Goal: Find specific page/section: Find specific page/section

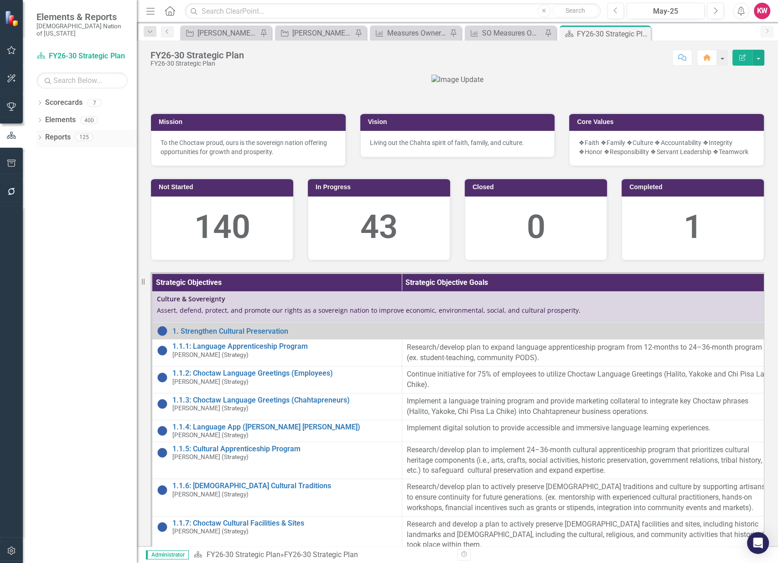
click at [55, 132] on link "Reports" at bounding box center [58, 137] width 26 height 10
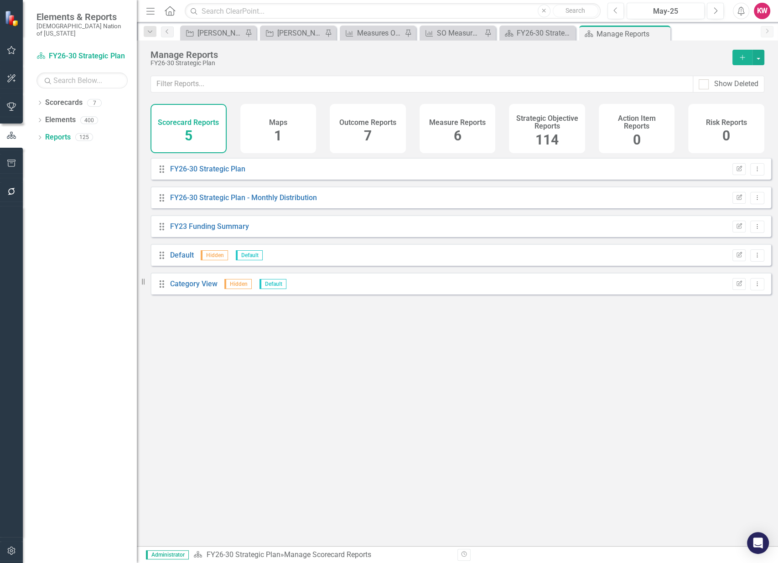
click at [553, 143] on span "114" at bounding box center [546, 140] width 23 height 16
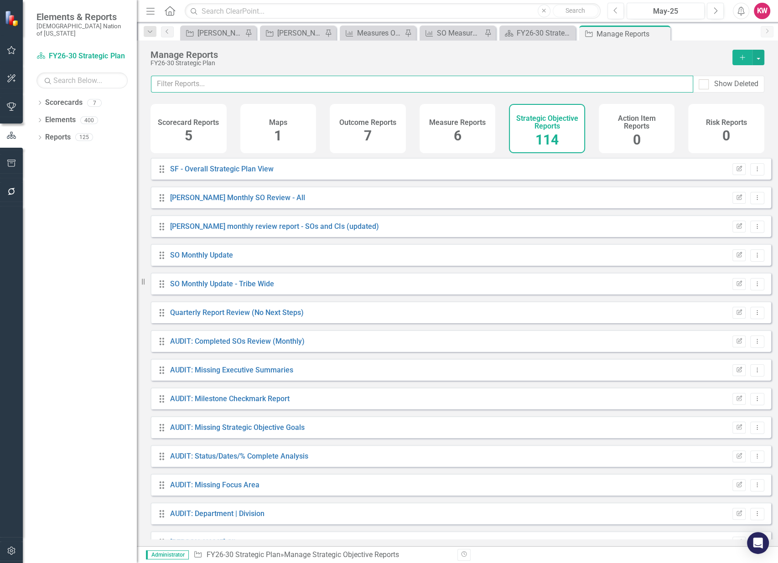
click at [248, 80] on input "text" at bounding box center [422, 84] width 542 height 17
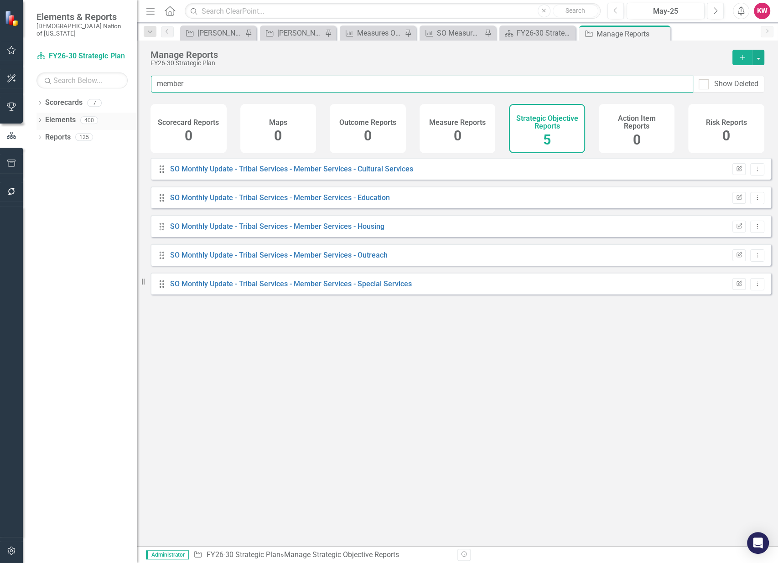
type input "member"
click at [61, 115] on link "Elements" at bounding box center [60, 120] width 31 height 10
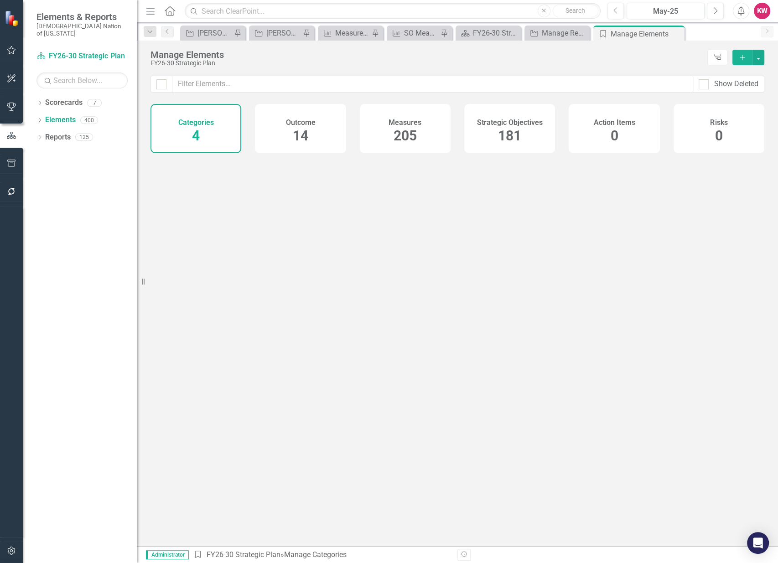
click at [509, 139] on span "181" at bounding box center [509, 136] width 23 height 16
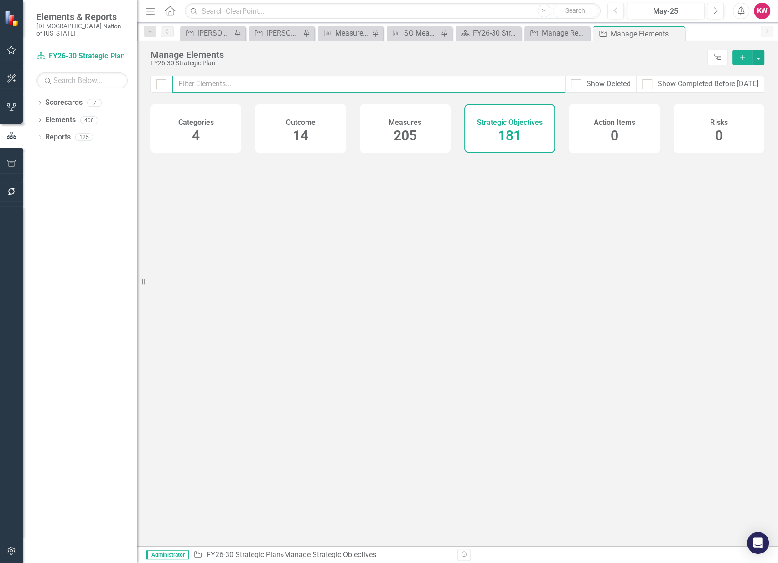
click at [496, 83] on input "text" at bounding box center [368, 84] width 393 height 17
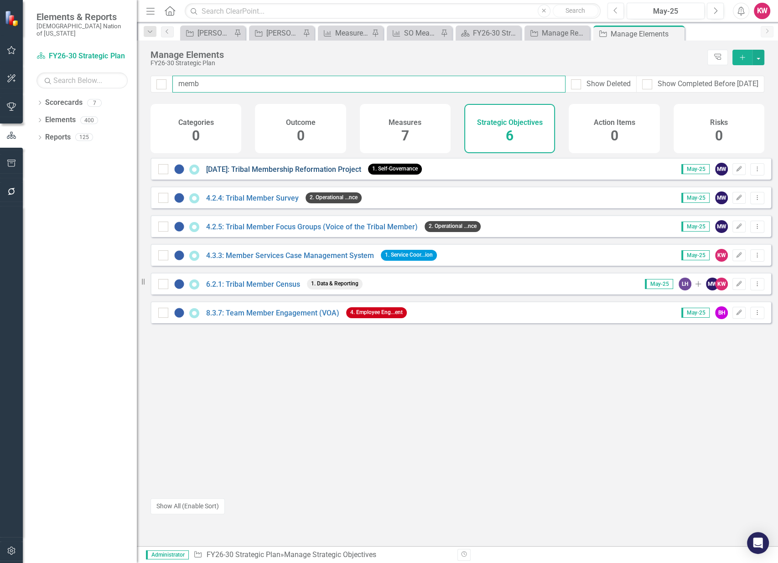
type input "memb"
click at [288, 174] on link "[DATE]: Tribal Membership Reformation Project" at bounding box center [283, 169] width 155 height 9
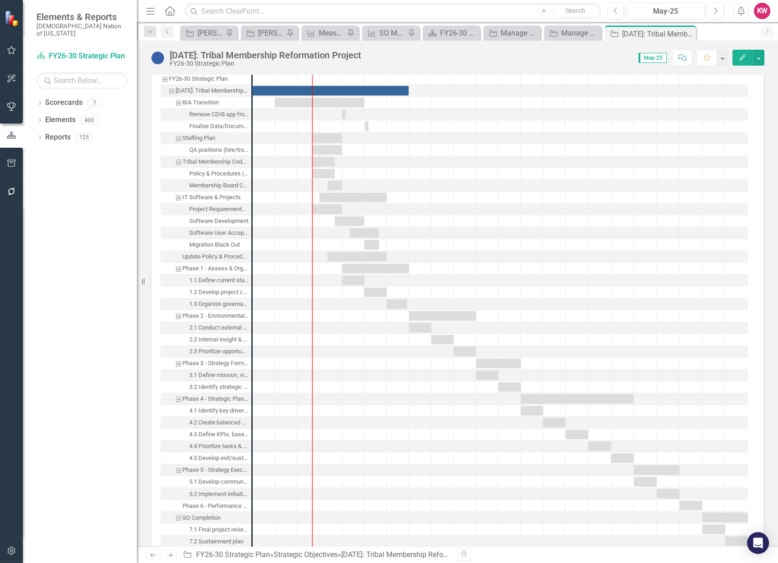
scroll to position [1266, 0]
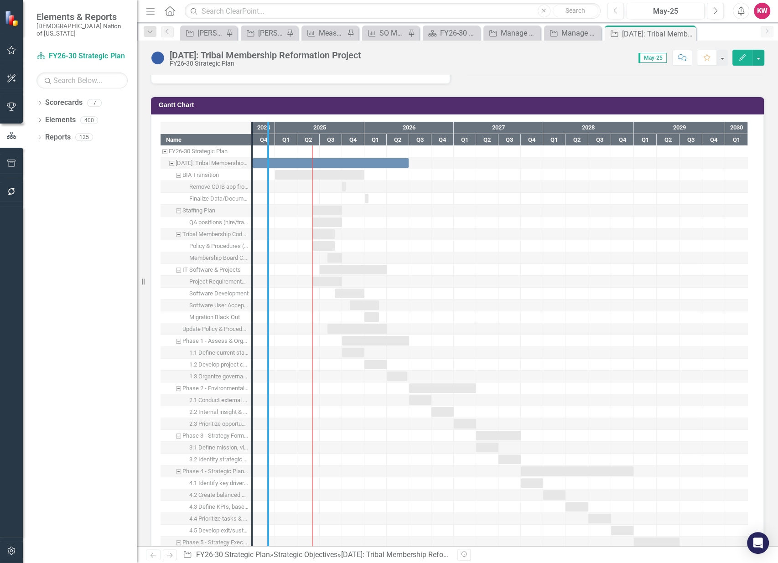
drag, startPoint x: 250, startPoint y: 182, endPoint x: 266, endPoint y: 184, distance: 16.1
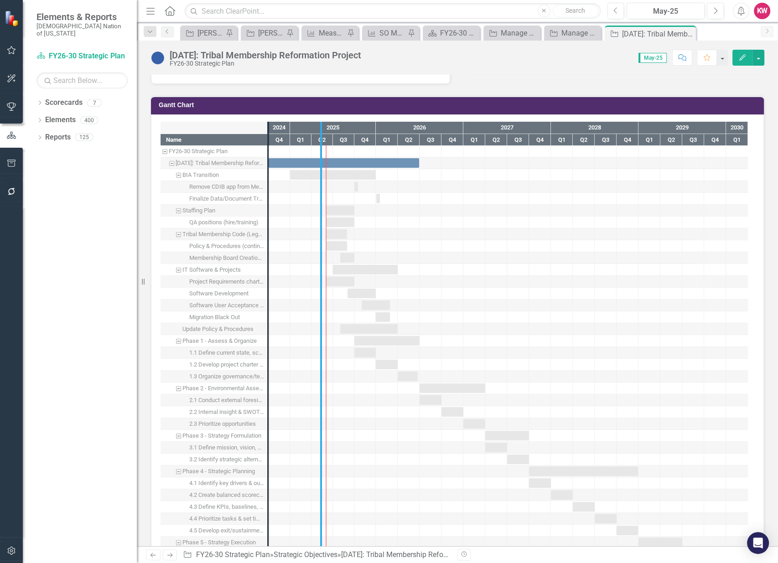
drag, startPoint x: 269, startPoint y: 178, endPoint x: 322, endPoint y: 182, distance: 53.0
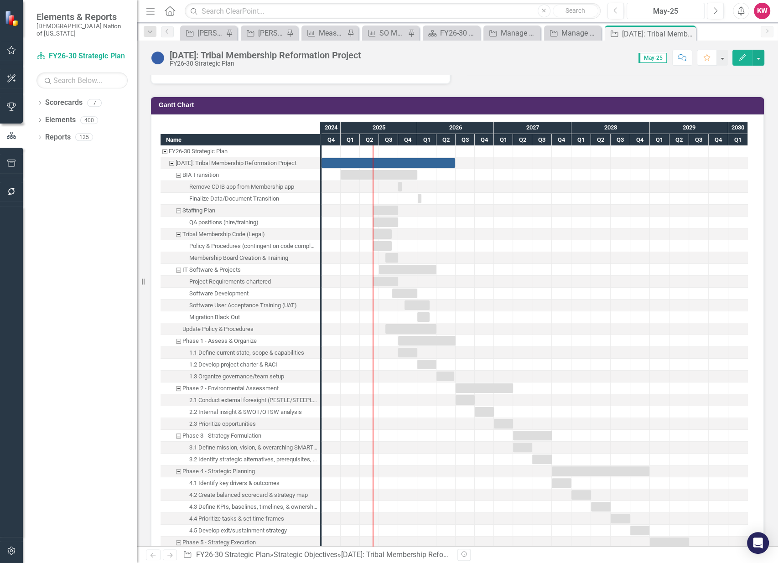
click at [662, 8] on div "May-25" at bounding box center [665, 11] width 72 height 11
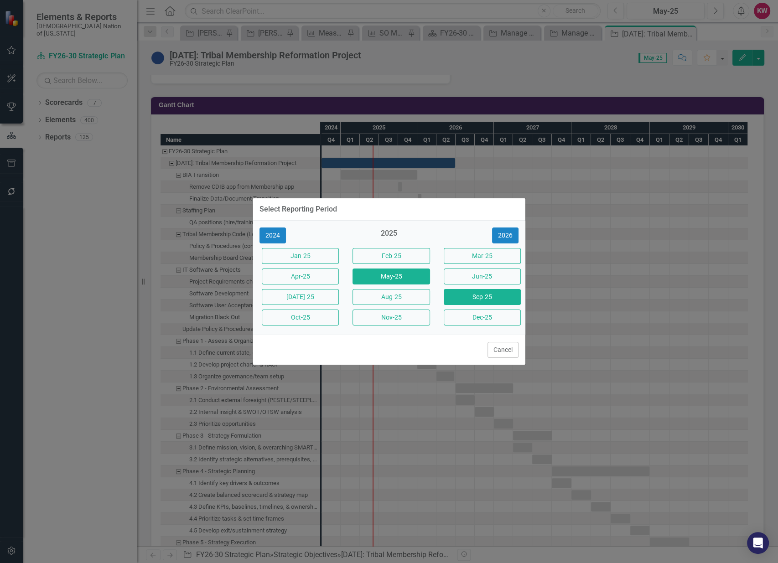
click at [477, 300] on button "Sep-25" at bounding box center [482, 297] width 77 height 16
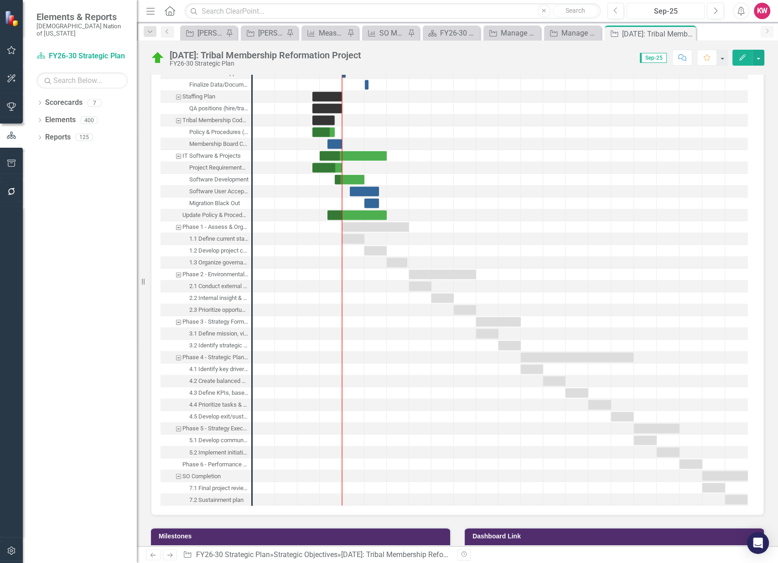
scroll to position [1418, 0]
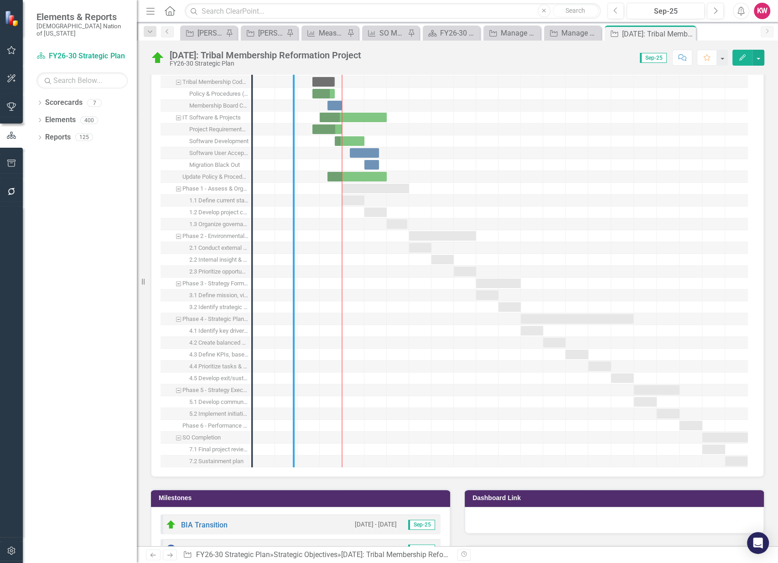
drag, startPoint x: 254, startPoint y: 202, endPoint x: 295, endPoint y: 201, distance: 41.5
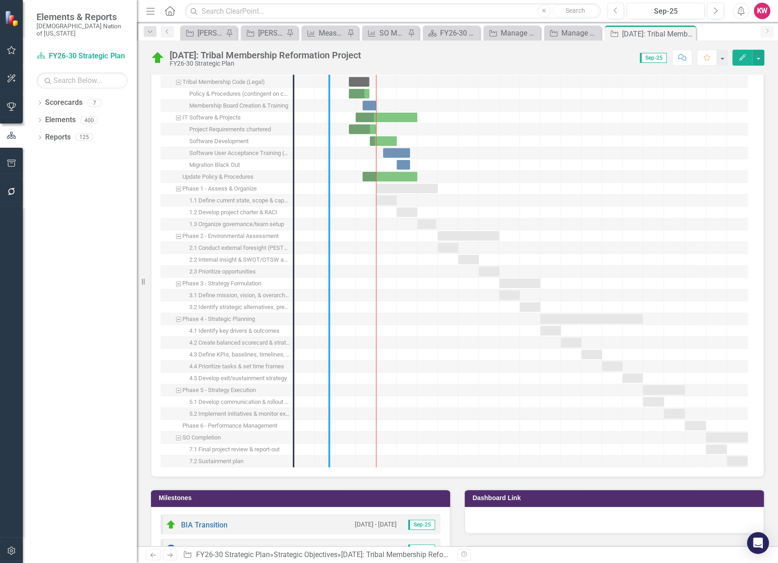
drag, startPoint x: 292, startPoint y: 207, endPoint x: 328, endPoint y: 212, distance: 35.9
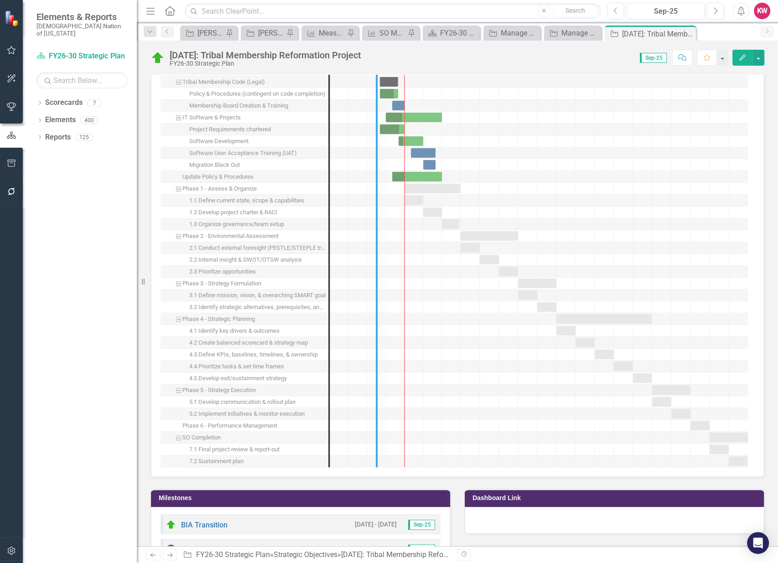
drag, startPoint x: 331, startPoint y: 260, endPoint x: 379, endPoint y: 263, distance: 47.5
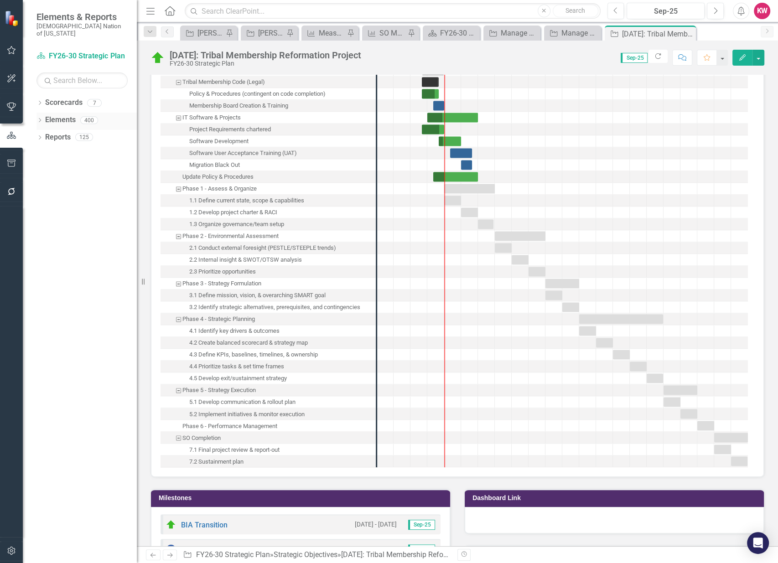
click at [58, 115] on link "Elements" at bounding box center [60, 120] width 31 height 10
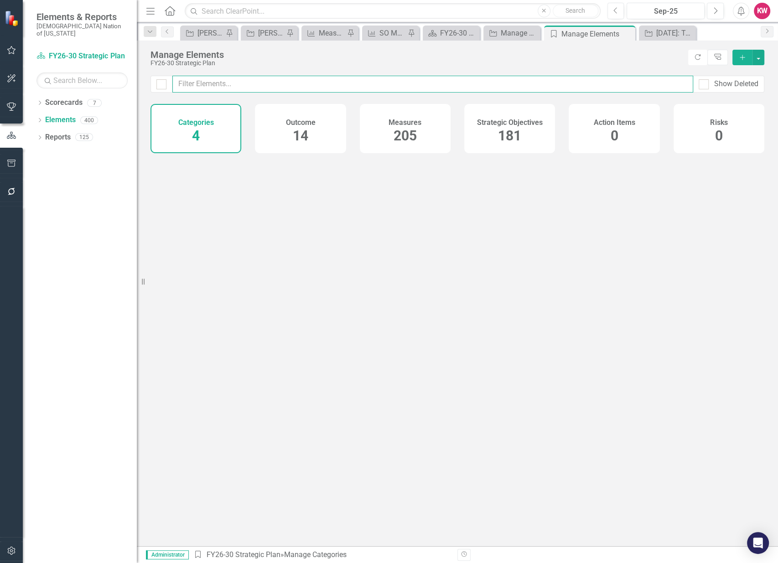
click at [218, 83] on input "text" at bounding box center [432, 84] width 521 height 17
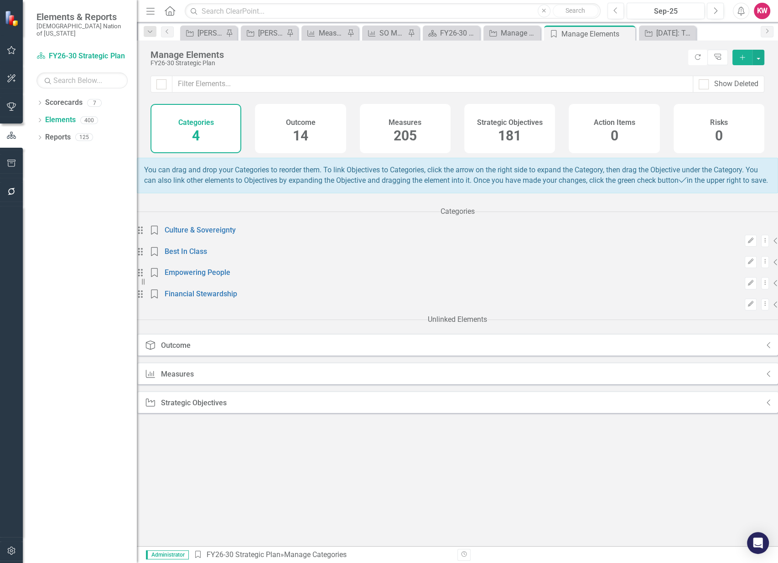
click at [511, 138] on span "181" at bounding box center [509, 136] width 23 height 16
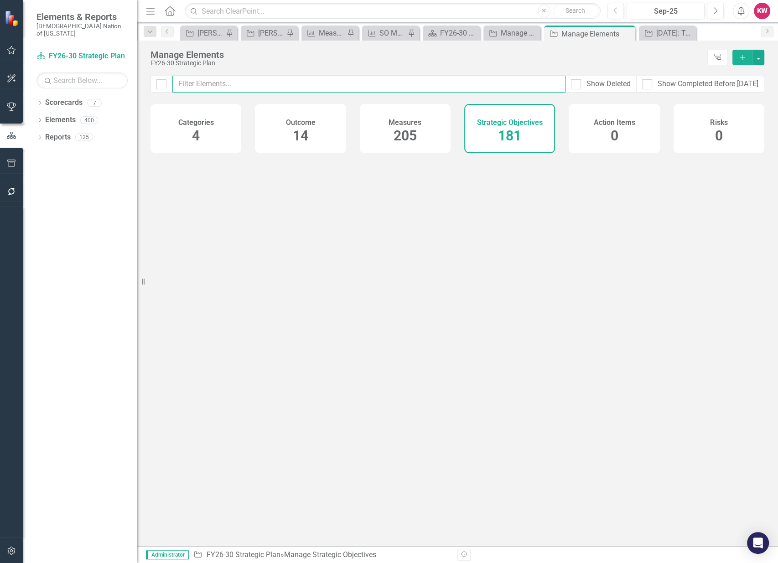
click at [405, 82] on input "text" at bounding box center [368, 84] width 393 height 17
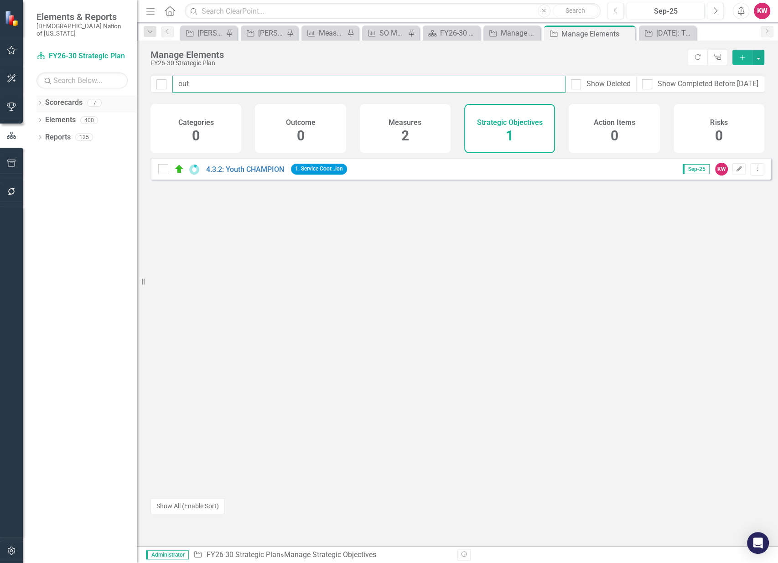
type input "out"
click at [39, 100] on div "Dropdown" at bounding box center [39, 104] width 6 height 8
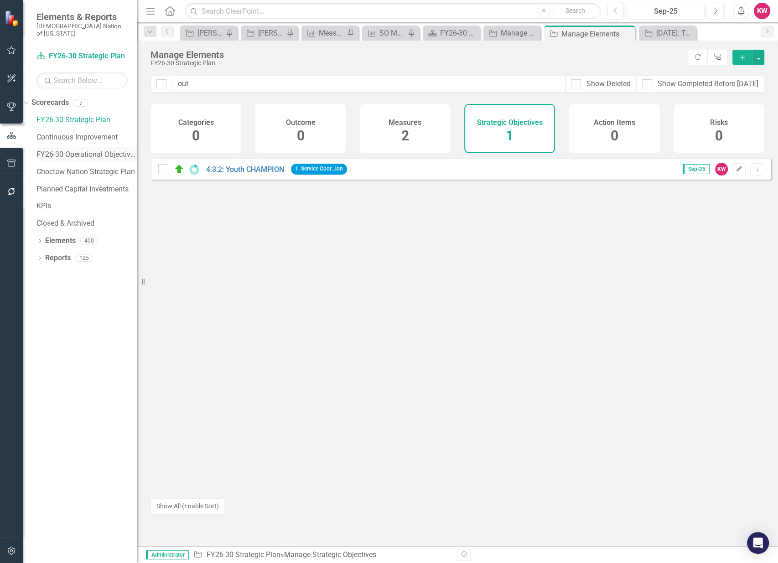
click at [81, 150] on link "FY26-30 Operational Objectives" at bounding box center [86, 155] width 100 height 10
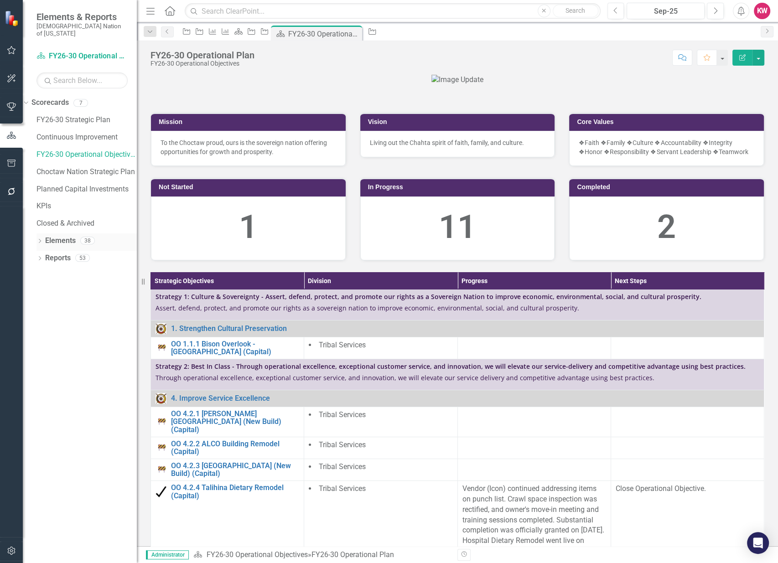
click at [53, 236] on link "Elements" at bounding box center [60, 241] width 31 height 10
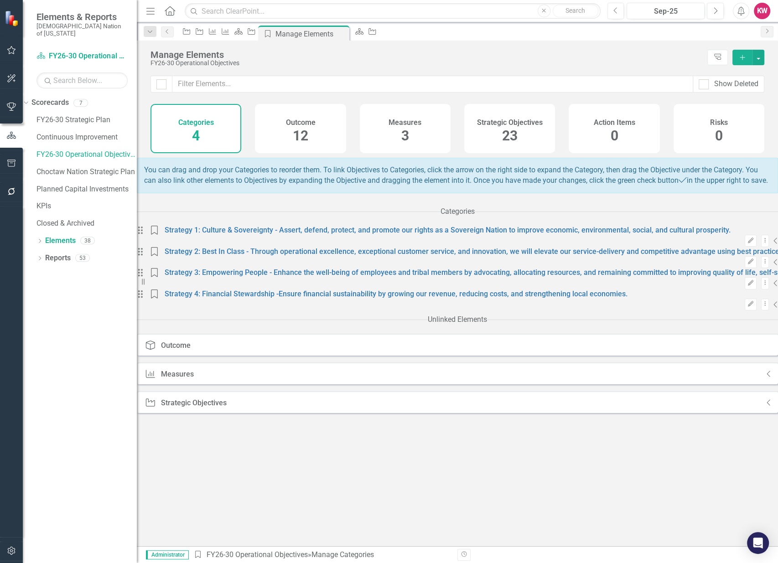
click at [509, 140] on span "23" at bounding box center [509, 136] width 15 height 16
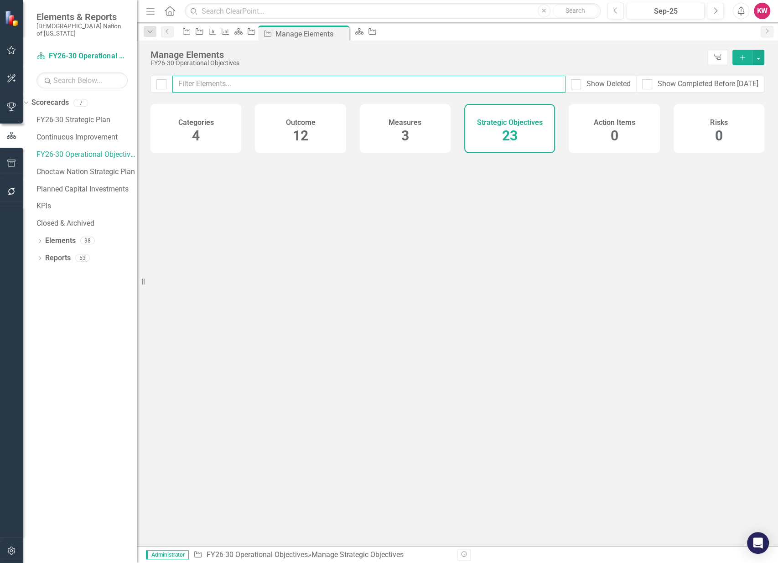
click at [496, 87] on input "text" at bounding box center [368, 84] width 393 height 17
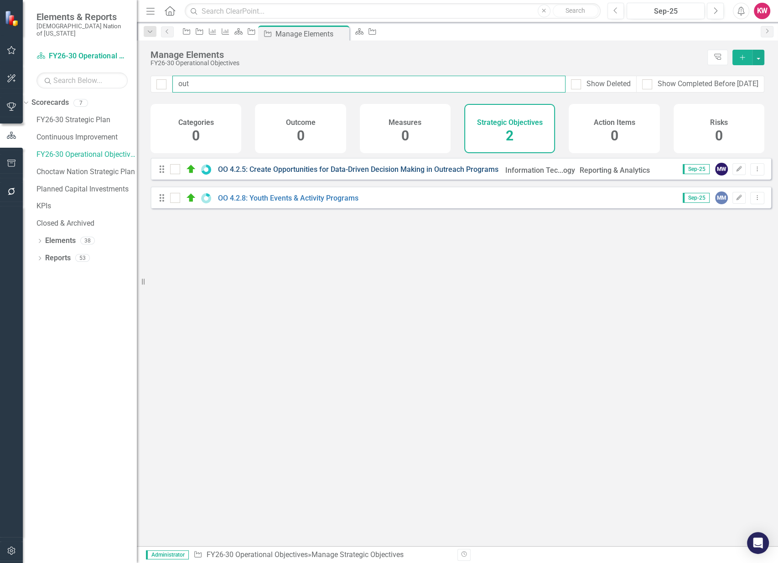
type input "out"
click at [284, 174] on link "OO 4.2.5: Create Opportunities for Data-Driven Decision Making in Outreach Prog…" at bounding box center [358, 169] width 280 height 9
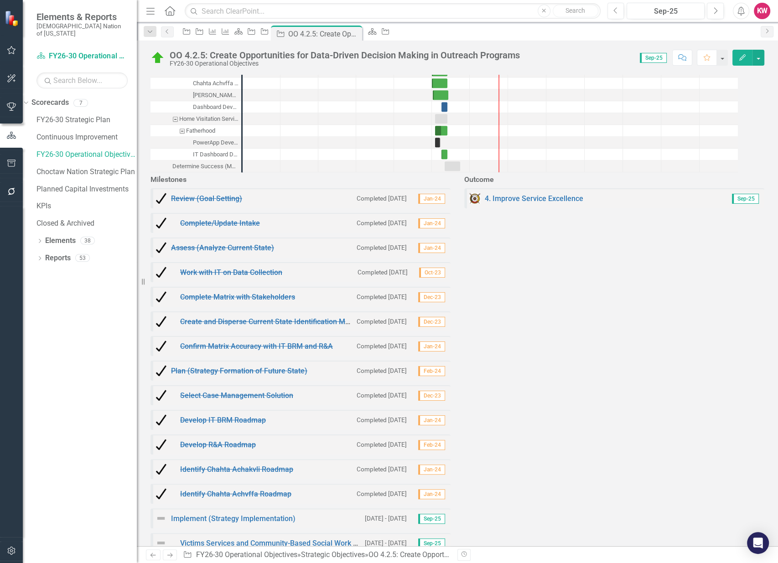
scroll to position [810, 0]
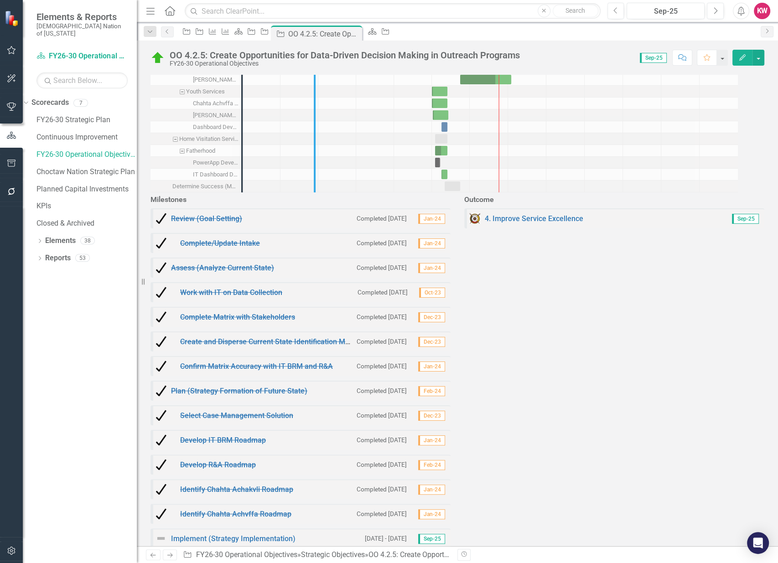
drag, startPoint x: 256, startPoint y: 421, endPoint x: 325, endPoint y: 427, distance: 69.1
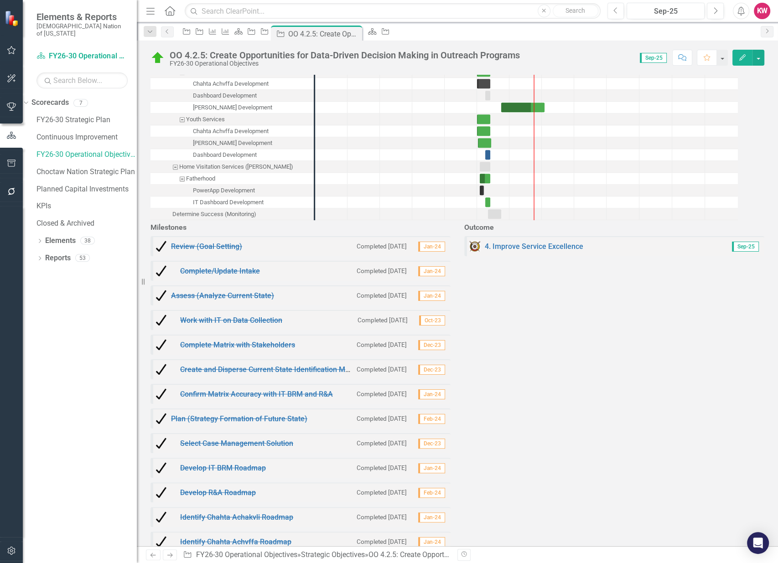
scroll to position [759, 0]
